Goal: Task Accomplishment & Management: Use online tool/utility

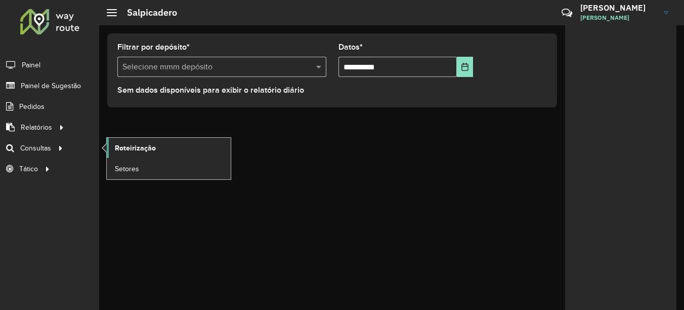
click at [147, 150] on span "Roteirização" at bounding box center [135, 148] width 41 height 11
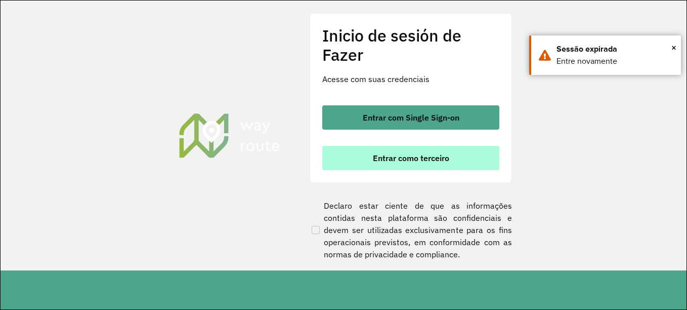
click at [399, 162] on font "Entrar como terceiro" at bounding box center [411, 158] width 76 height 10
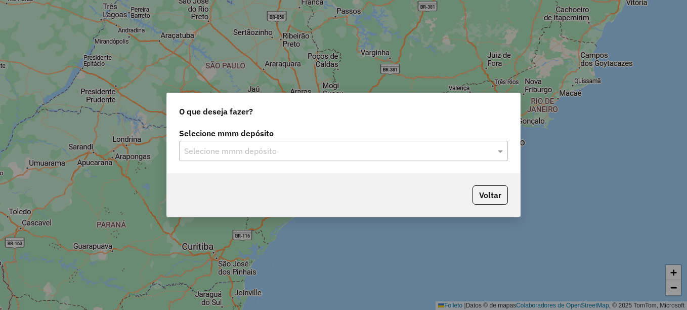
click at [319, 157] on div "Selecione mmm depósito" at bounding box center [343, 151] width 329 height 20
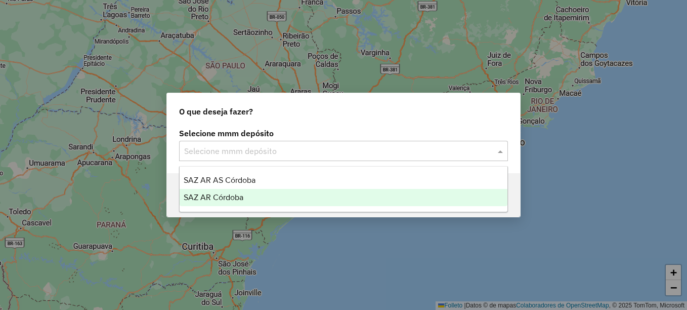
click at [235, 192] on div "SAZ AR Córdoba" at bounding box center [344, 197] width 328 height 17
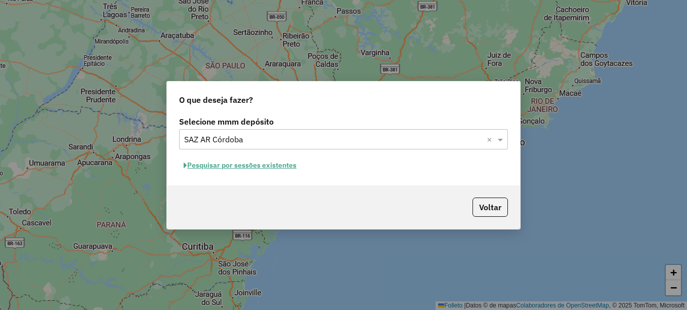
click at [270, 170] on button "Pesquisar por sessões existentes" at bounding box center [240, 165] width 122 height 16
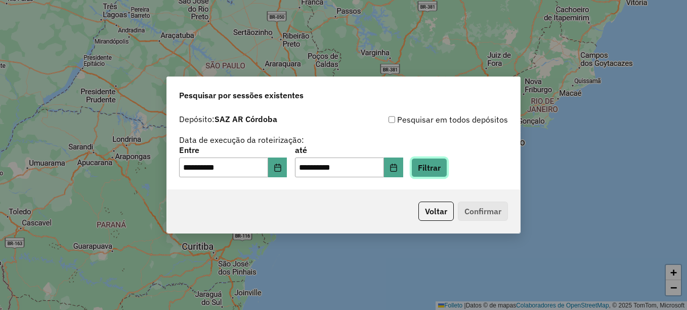
click at [447, 170] on button "Filtrar" at bounding box center [430, 167] width 36 height 19
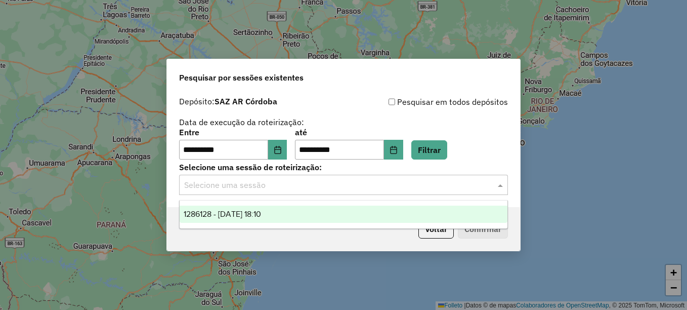
click at [323, 186] on input "text" at bounding box center [333, 185] width 299 height 12
click at [302, 212] on div "1286128 - 01/10/2025 18:10" at bounding box center [344, 214] width 328 height 17
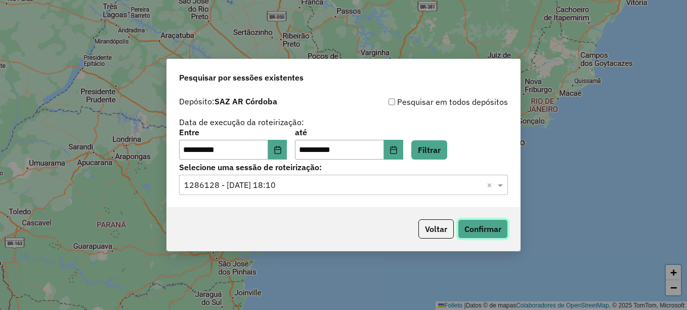
click at [479, 230] on button "Confirmar" at bounding box center [483, 228] width 50 height 19
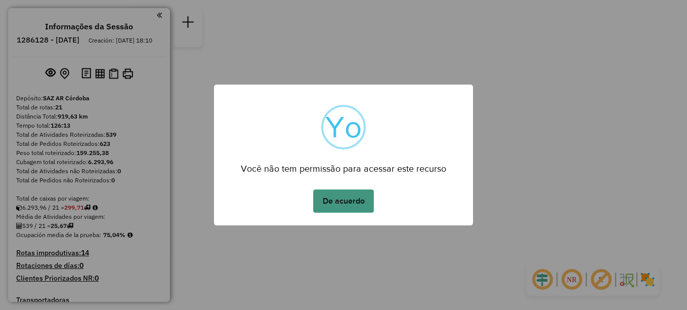
click at [343, 207] on button "De acuerdo" at bounding box center [343, 200] width 61 height 23
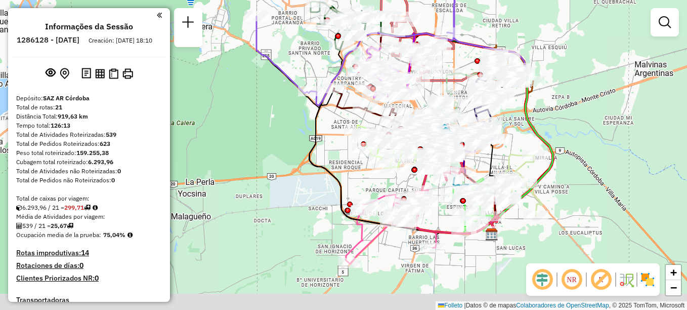
click at [606, 48] on div "Janela de atendimento Grade de atendimento Capacidade Transportadoras Veículos …" at bounding box center [343, 155] width 687 height 310
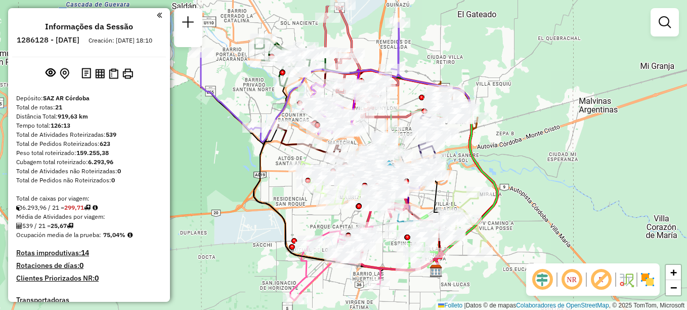
drag, startPoint x: 353, startPoint y: 170, endPoint x: 295, endPoint y: 208, distance: 69.1
click at [295, 208] on div "Rota 5 - Placa KNA117 0000427868 - Lozano Mariano Rota 5 - Placa KNA117 0000534…" at bounding box center [343, 155] width 687 height 310
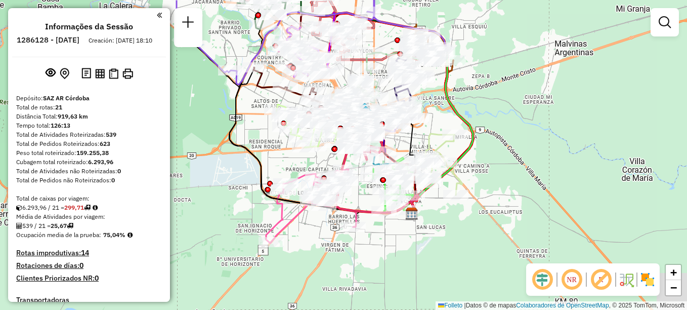
drag, startPoint x: 490, startPoint y: 140, endPoint x: 475, endPoint y: 89, distance: 53.7
click at [475, 89] on div "Janela de atendimento Grade de atendimento Capacidade Transportadoras Veículos …" at bounding box center [343, 155] width 687 height 310
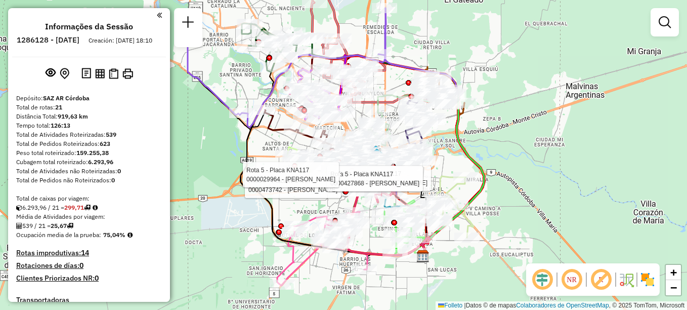
click at [494, 190] on div "Rota 5 - Placa KNA117 0000473742 - PINSUTTI JONATH Rota 5 - Placa KNA117 000018…" at bounding box center [343, 155] width 687 height 310
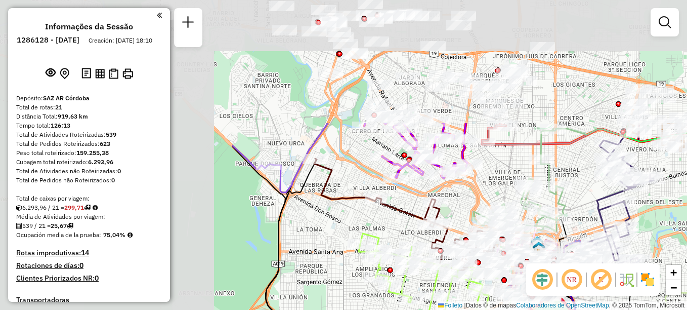
drag, startPoint x: 344, startPoint y: 193, endPoint x: 628, endPoint y: 336, distance: 317.8
click at [628, 309] on html "Aguarde... Pop-up bloqueado! Seu navegador bloqueou automáticamente a abertura …" at bounding box center [343, 155] width 687 height 310
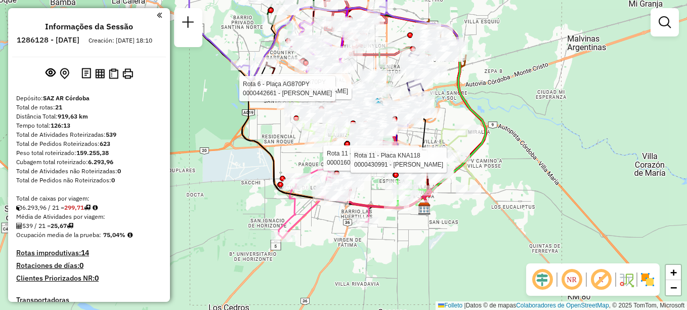
click at [467, 224] on div "Rota 11 - Placa KNA118 0000160718 - Medina Marcelo Anibal Rota 11 - Placa KNA11…" at bounding box center [343, 155] width 687 height 310
